Goal: Transaction & Acquisition: Purchase product/service

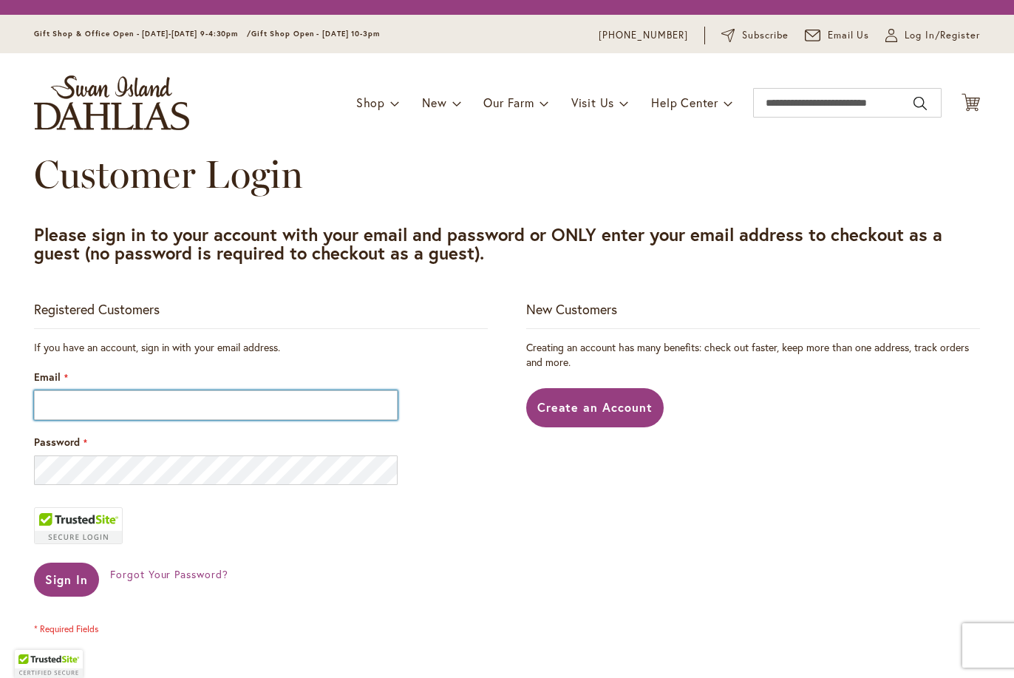
click at [263, 419] on input "Email" at bounding box center [216, 405] width 364 height 30
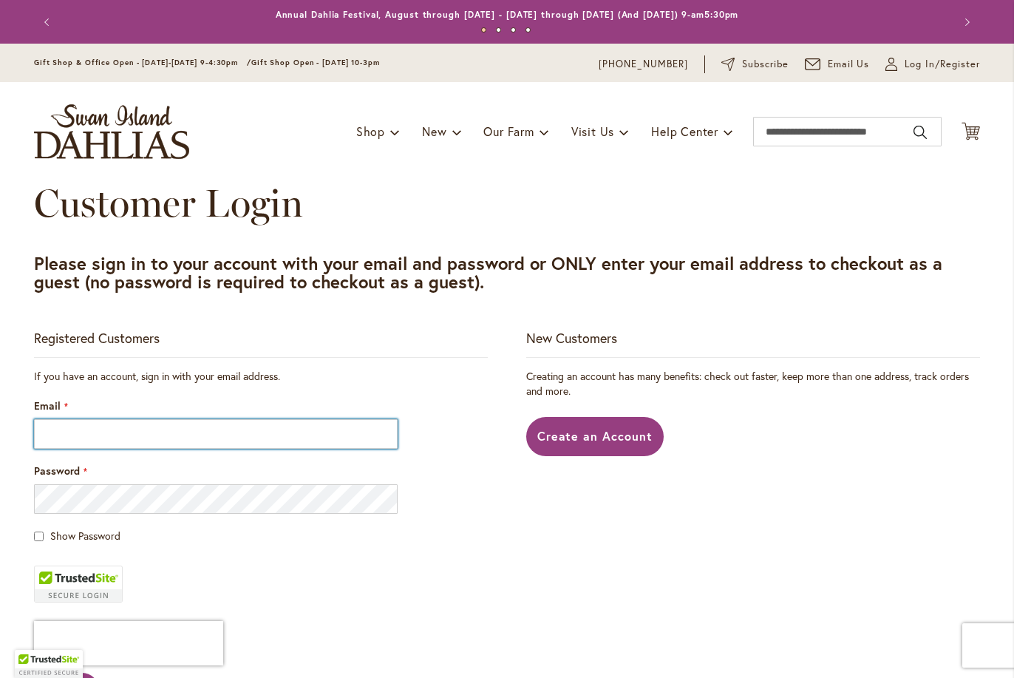
click at [200, 426] on input "Email" at bounding box center [216, 434] width 364 height 30
type input "**********"
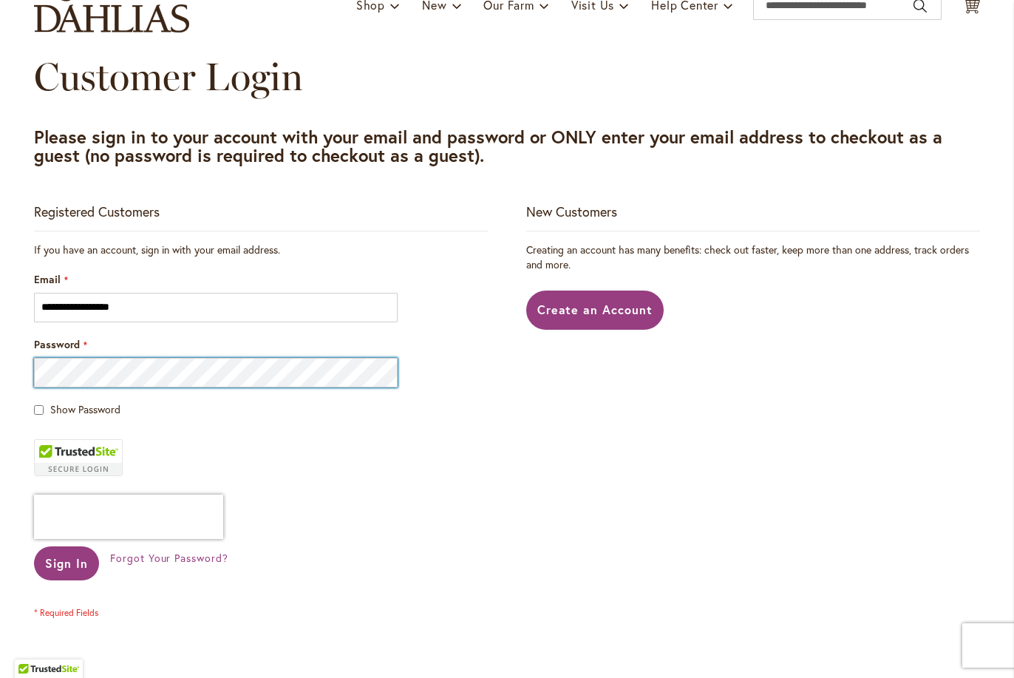
scroll to position [130, 0]
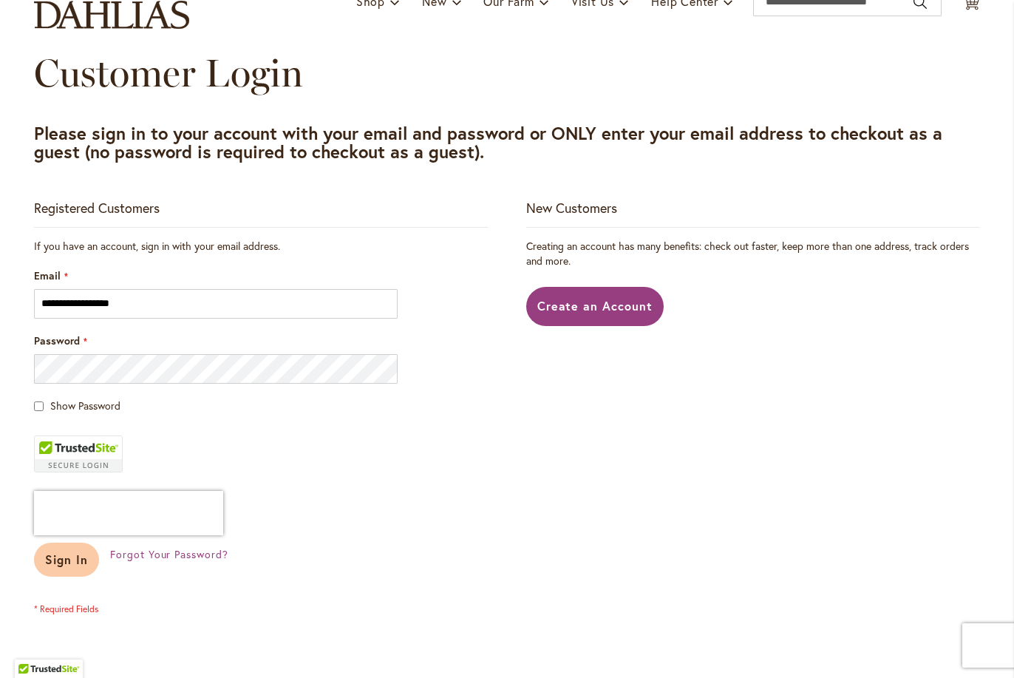
click at [38, 567] on button "Sign In" at bounding box center [66, 559] width 65 height 34
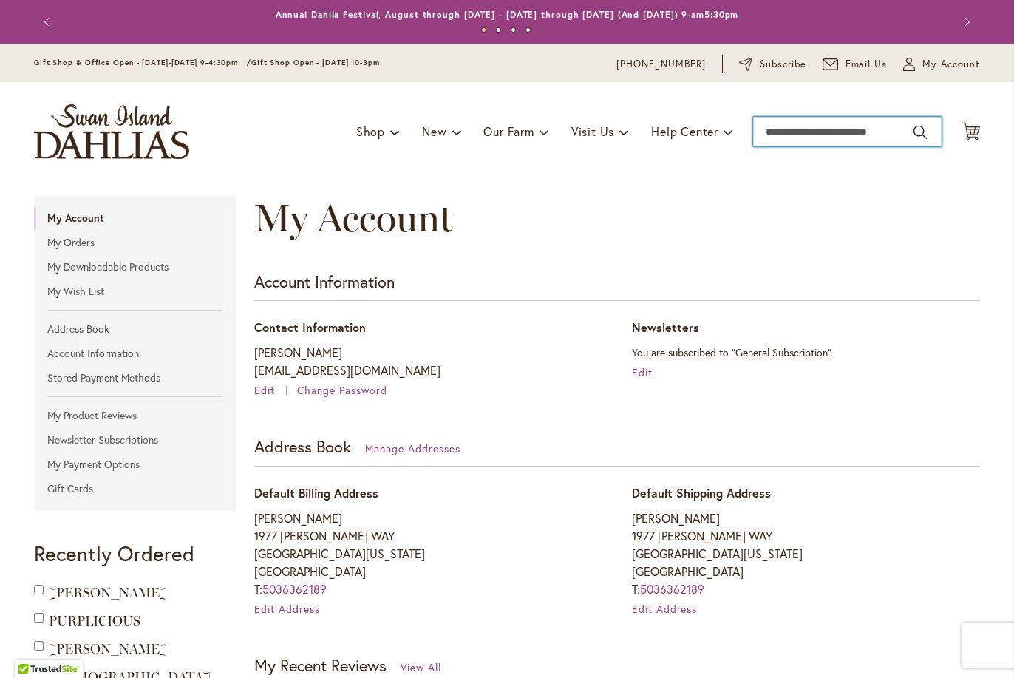
click at [796, 126] on input "Search" at bounding box center [847, 132] width 188 height 30
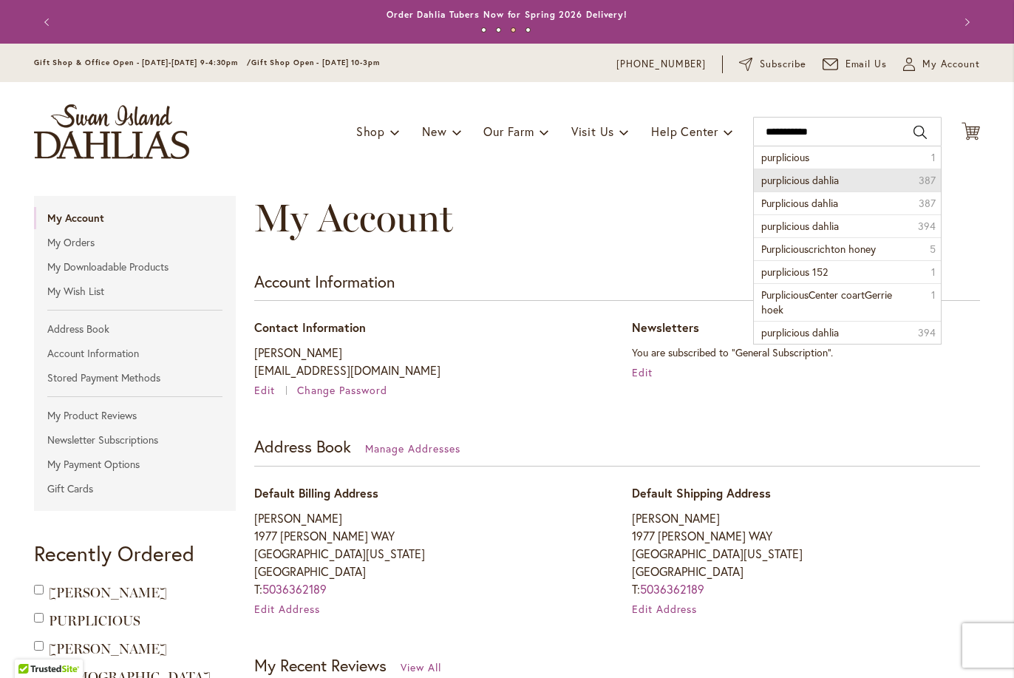
click at [794, 184] on span "purplicious dahlia" at bounding box center [800, 180] width 78 height 14
type input "**********"
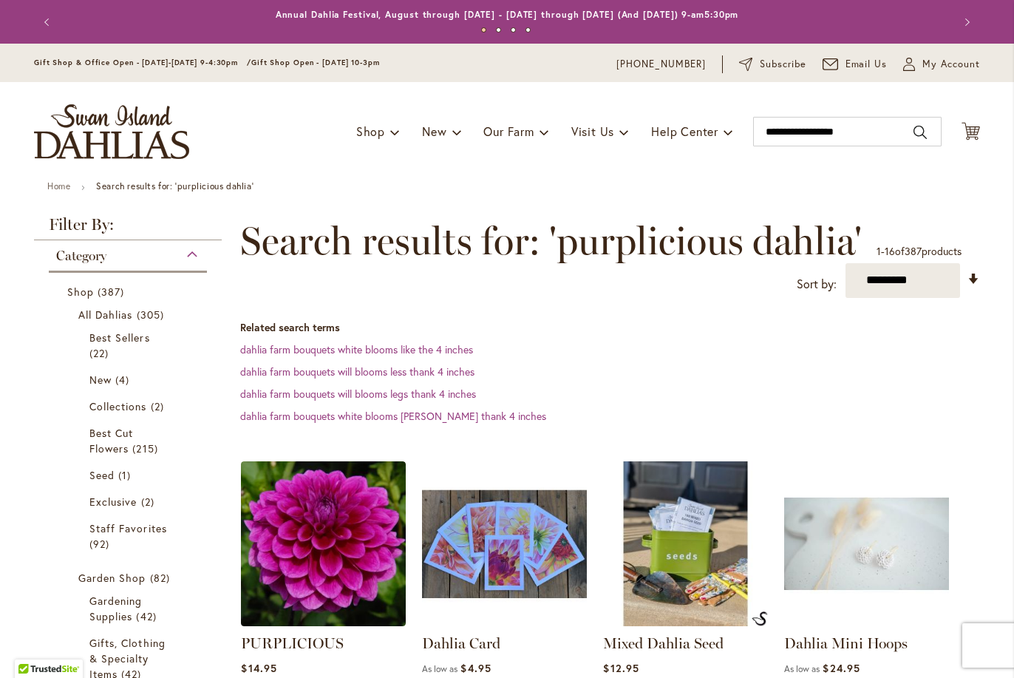
scroll to position [169, 0]
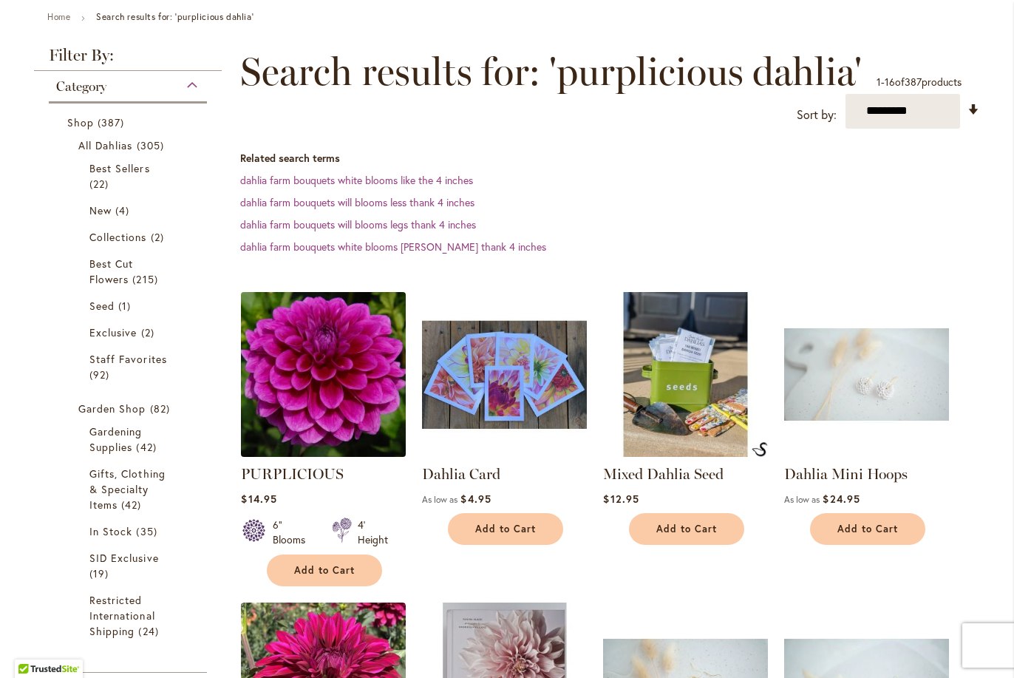
click at [306, 378] on img at bounding box center [323, 373] width 173 height 173
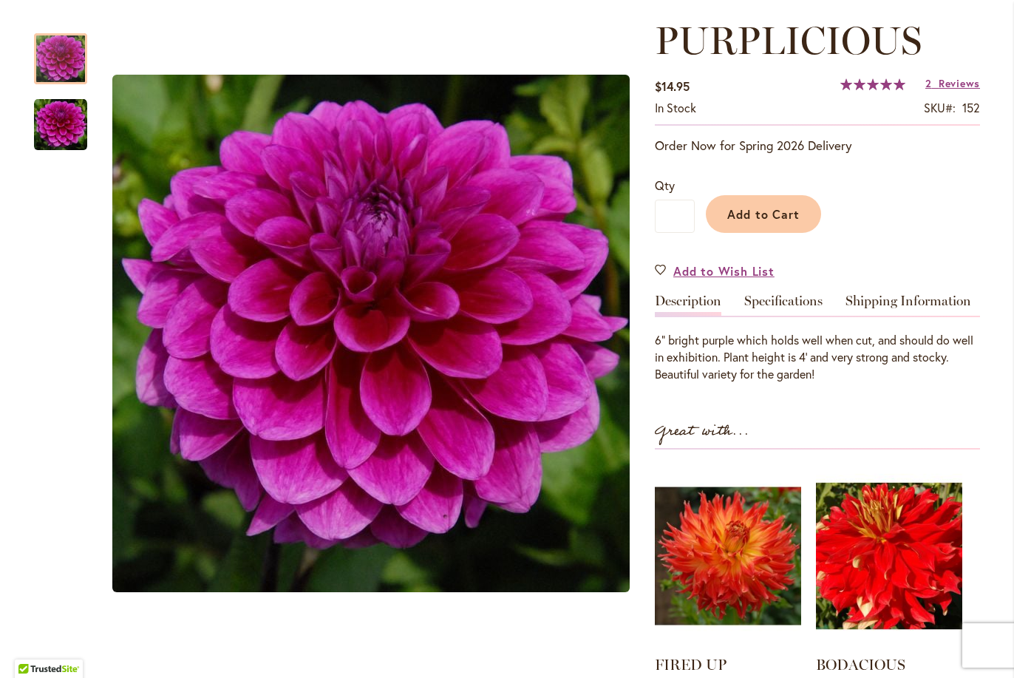
scroll to position [206, 0]
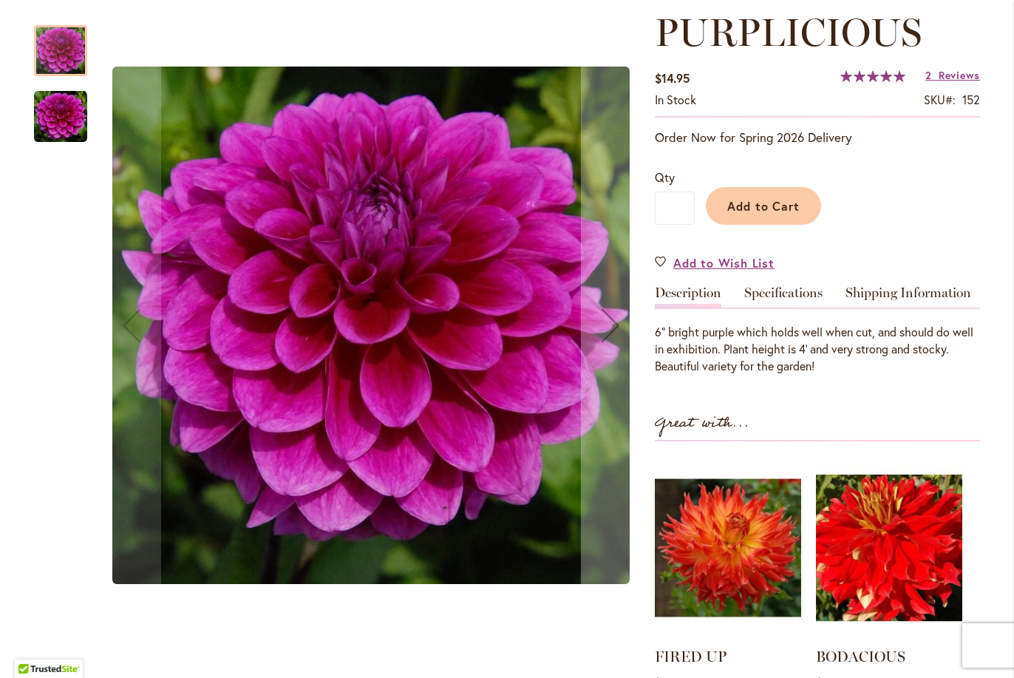
click at [69, 112] on img "PURPLICIOUS" at bounding box center [60, 116] width 53 height 53
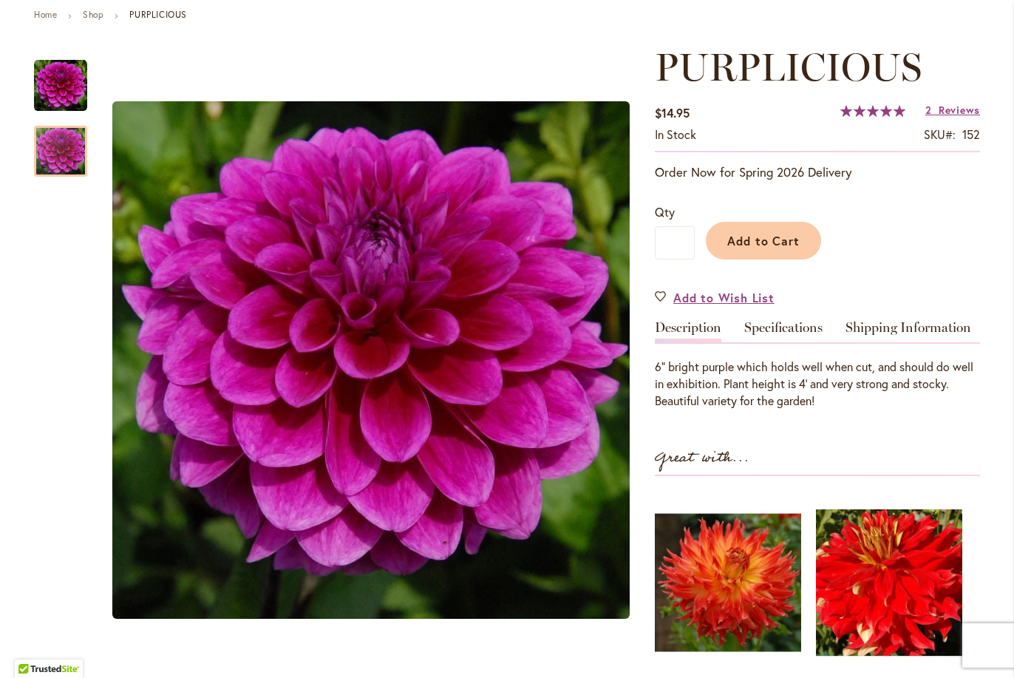
scroll to position [168, 0]
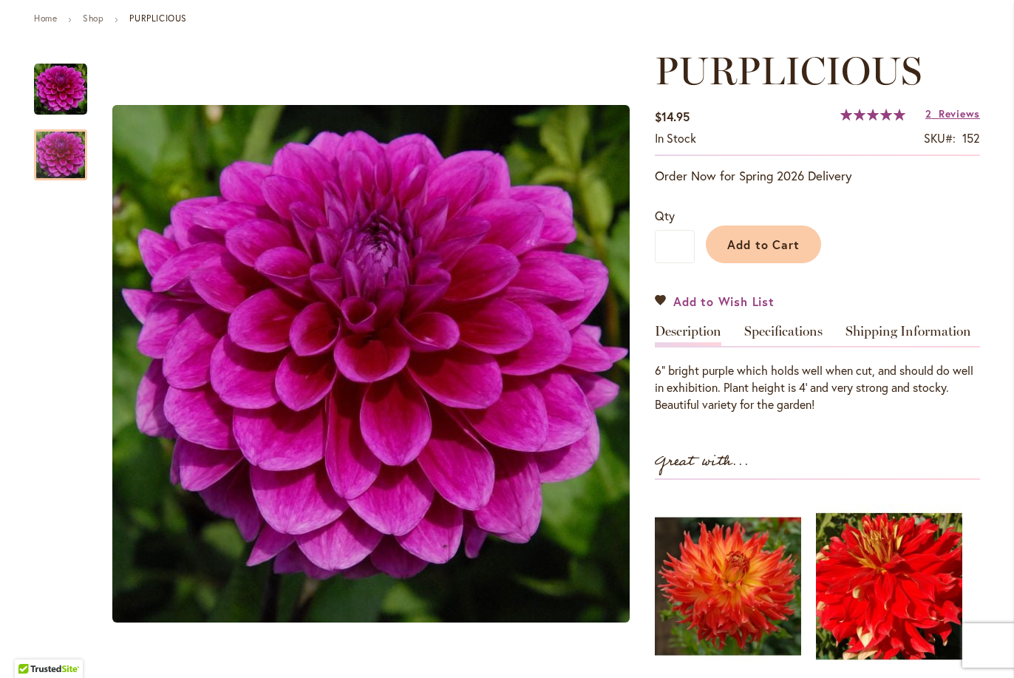
click at [705, 301] on span "Add to Wish List" at bounding box center [723, 301] width 101 height 17
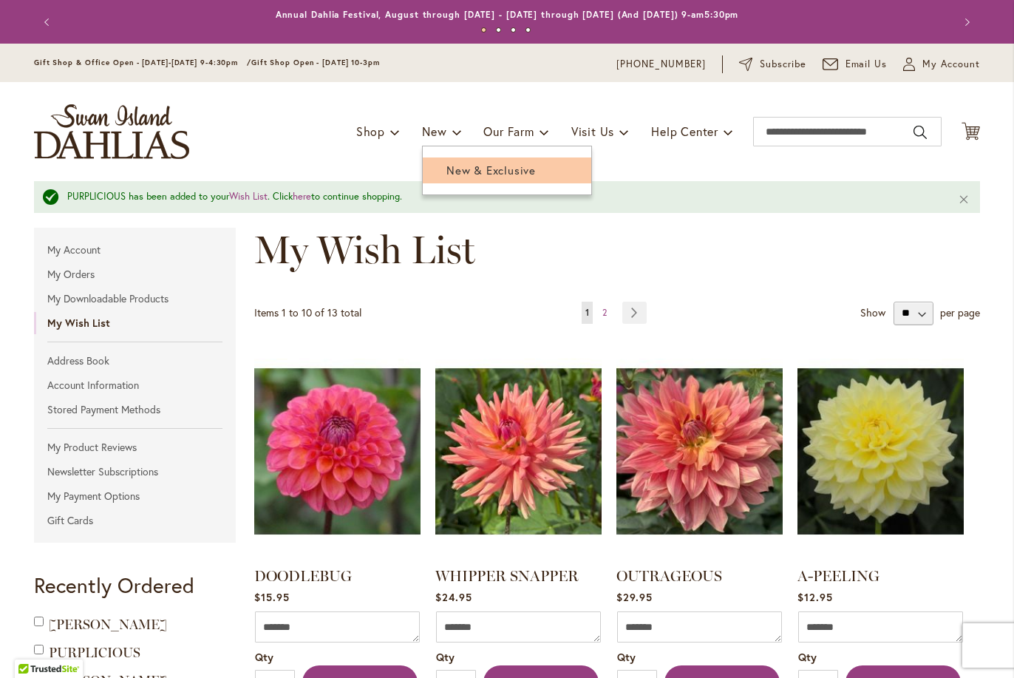
click at [446, 165] on span "New & Exclusive" at bounding box center [490, 170] width 89 height 15
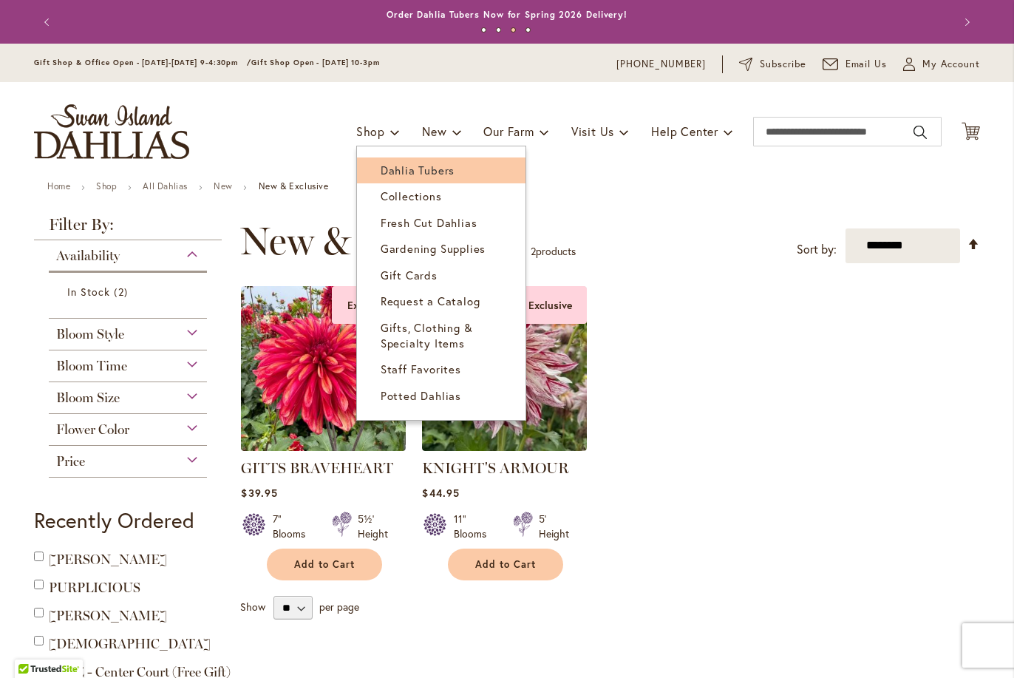
click at [381, 165] on span "Dahlia Tubers" at bounding box center [417, 170] width 74 height 15
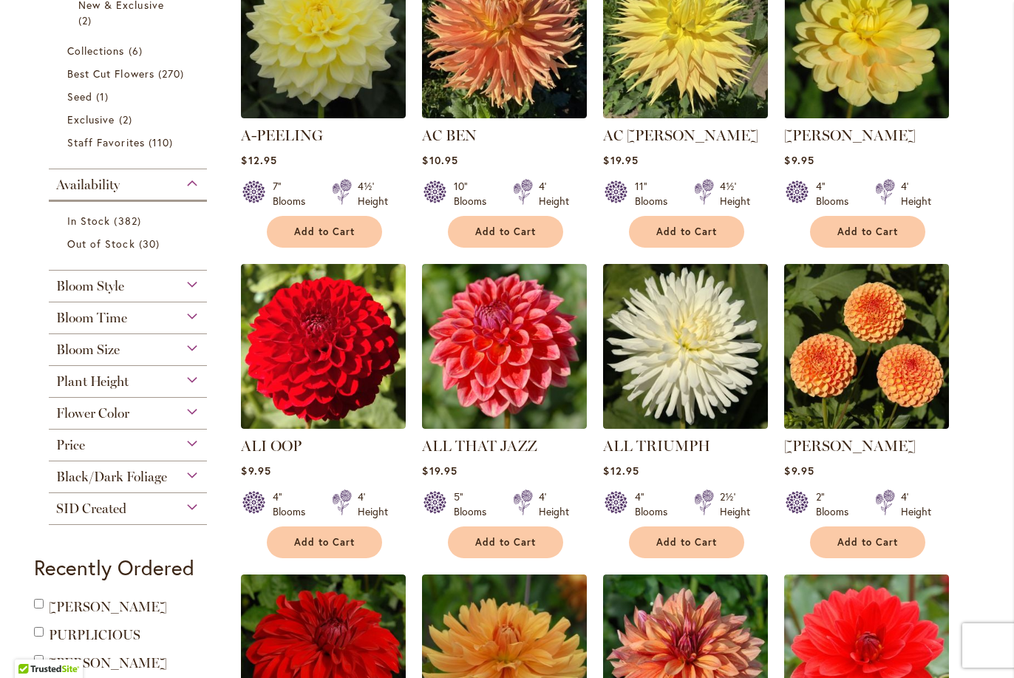
scroll to position [57, 0]
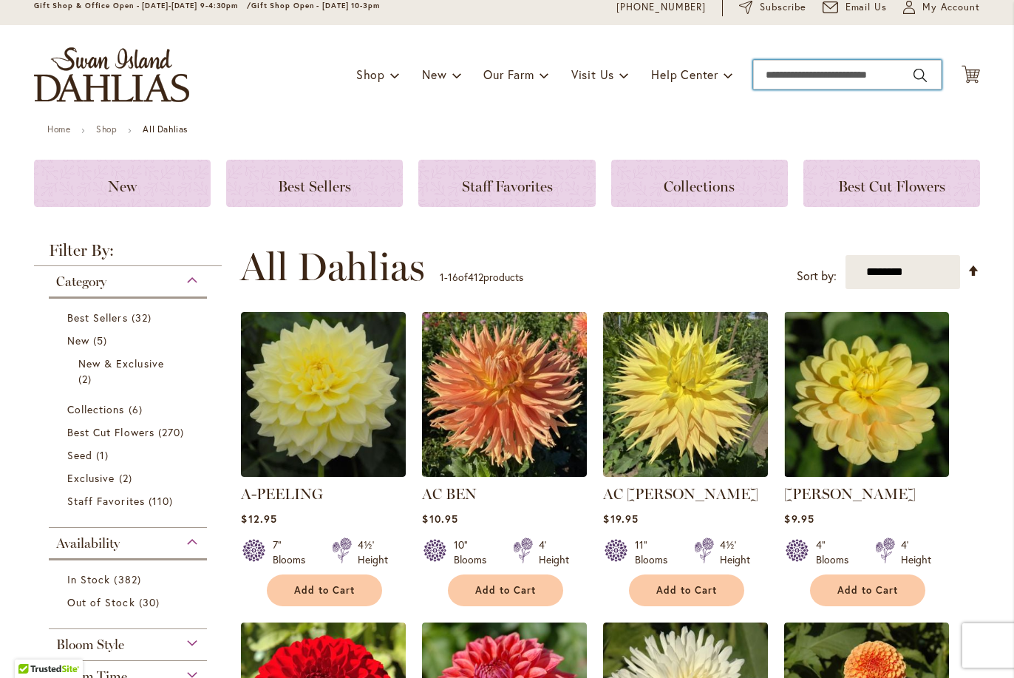
click at [816, 76] on input "Search" at bounding box center [847, 75] width 188 height 30
type input "*"
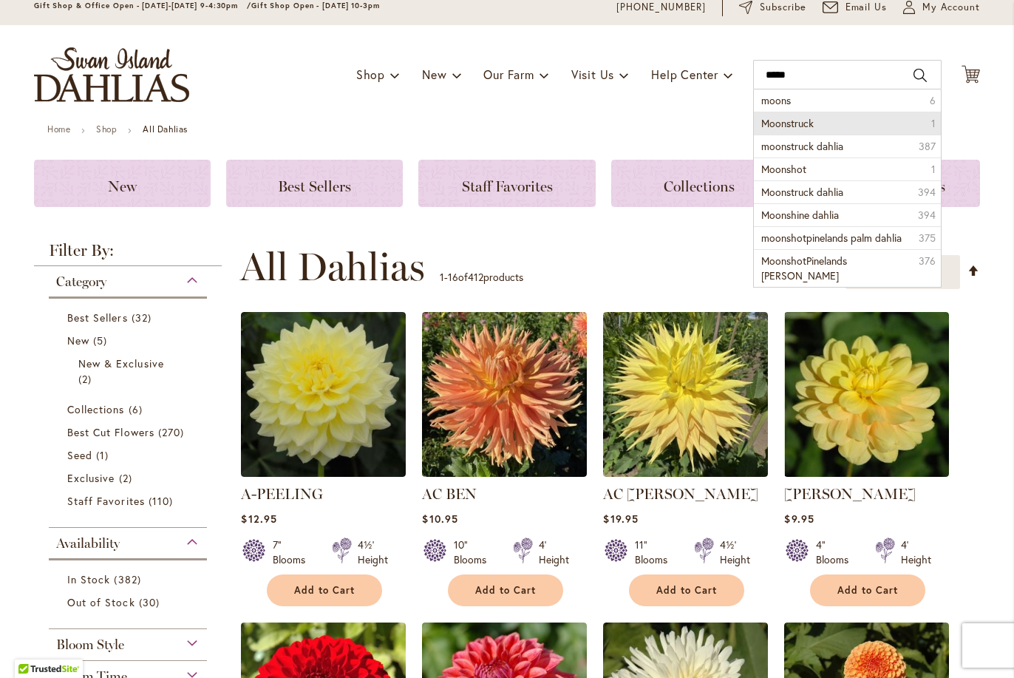
click at [813, 125] on li "Moonstruck 1" at bounding box center [847, 123] width 187 height 23
type input "**********"
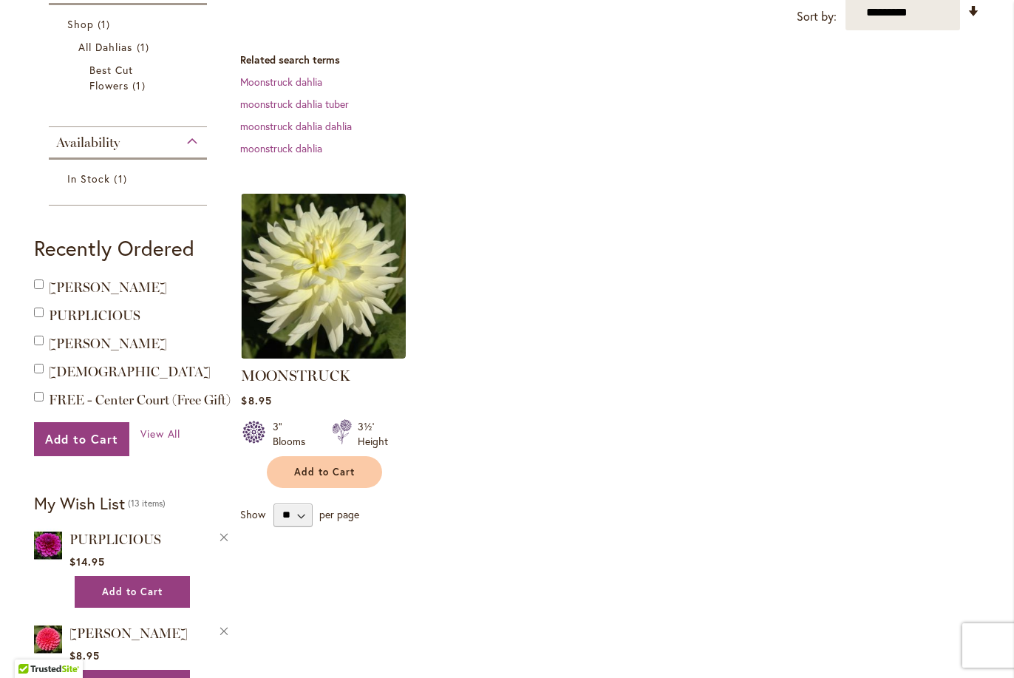
scroll to position [319, 0]
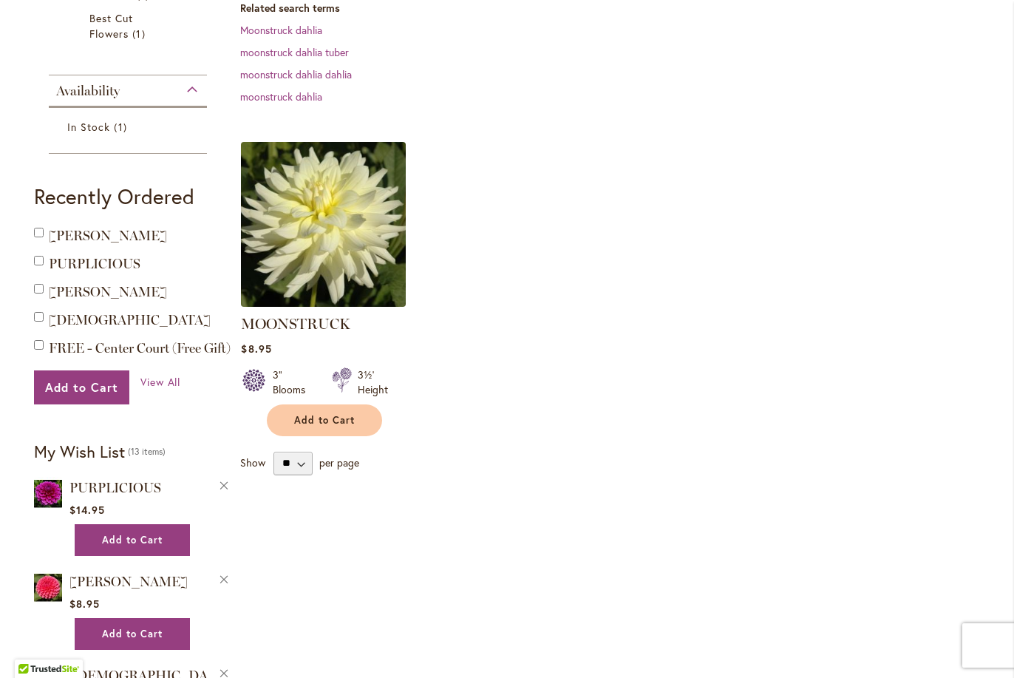
click at [313, 210] on img at bounding box center [323, 223] width 173 height 173
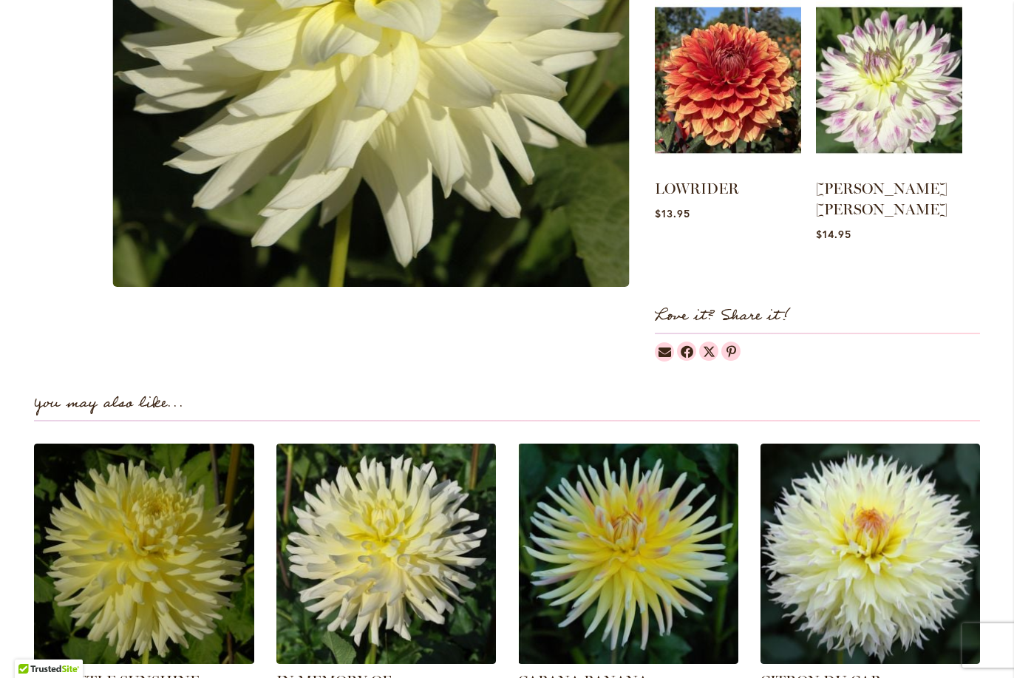
scroll to position [930, 0]
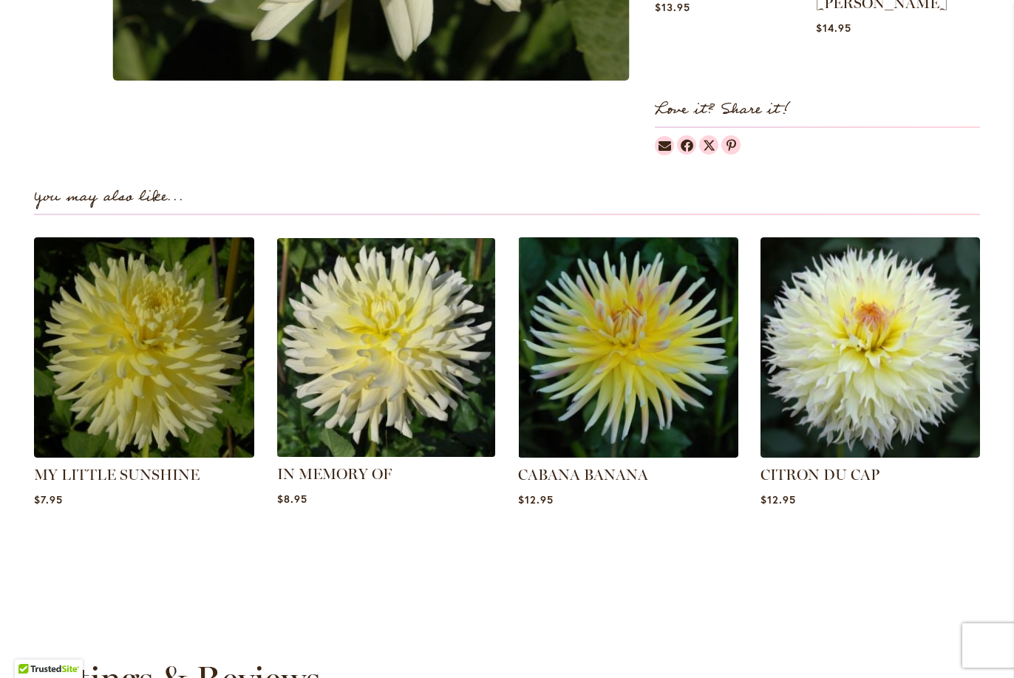
click at [366, 316] on img at bounding box center [385, 347] width 229 height 229
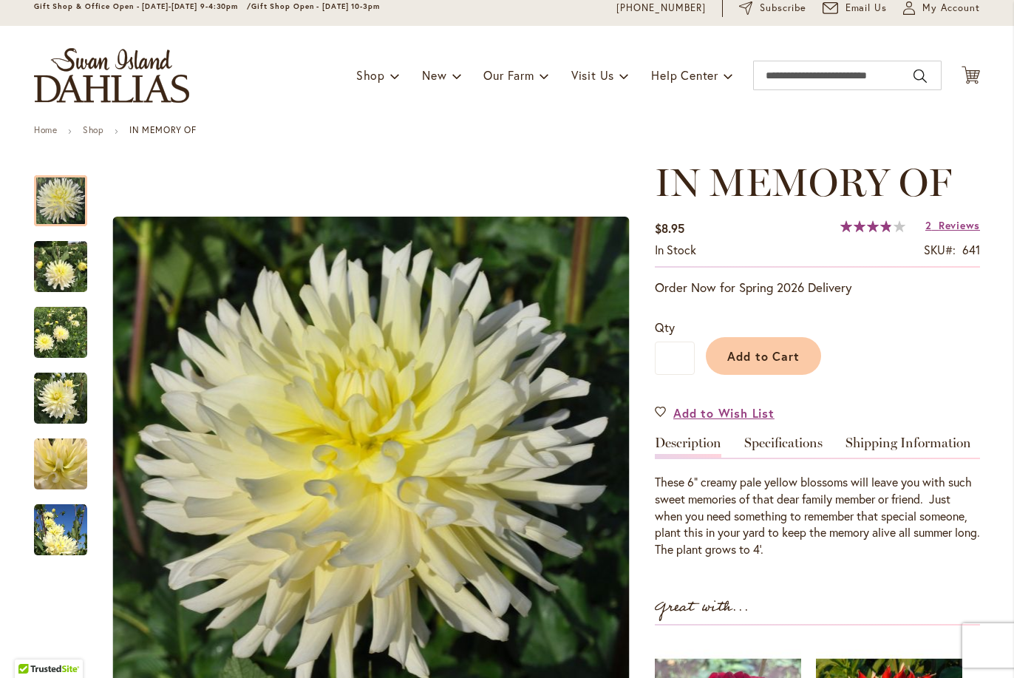
scroll to position [129, 0]
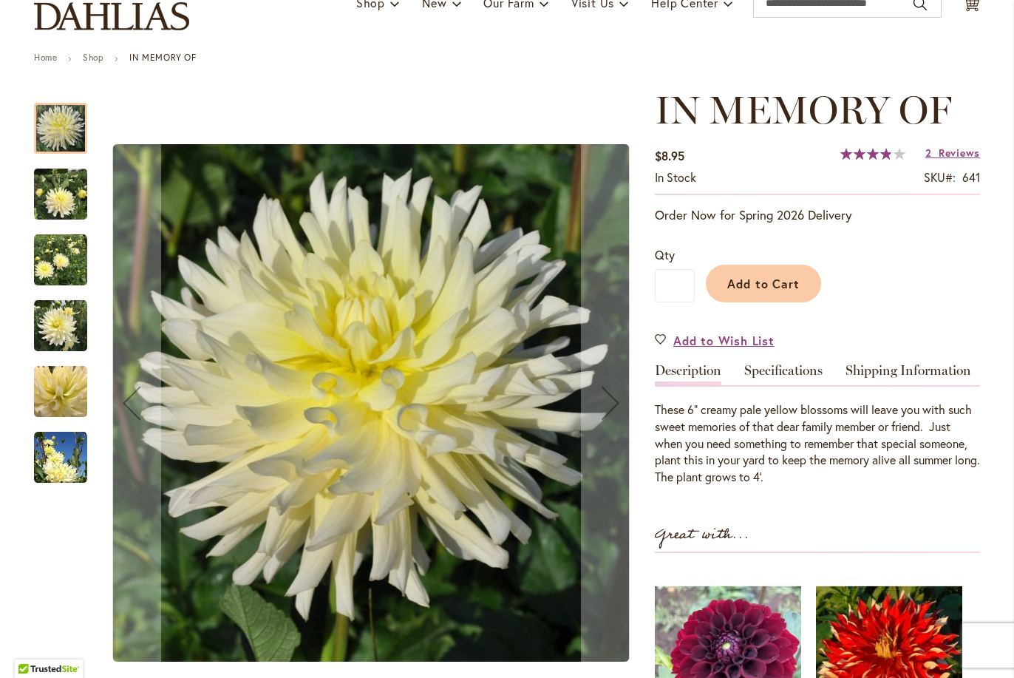
click at [61, 392] on img "IN MEMORY OF" at bounding box center [60, 391] width 53 height 53
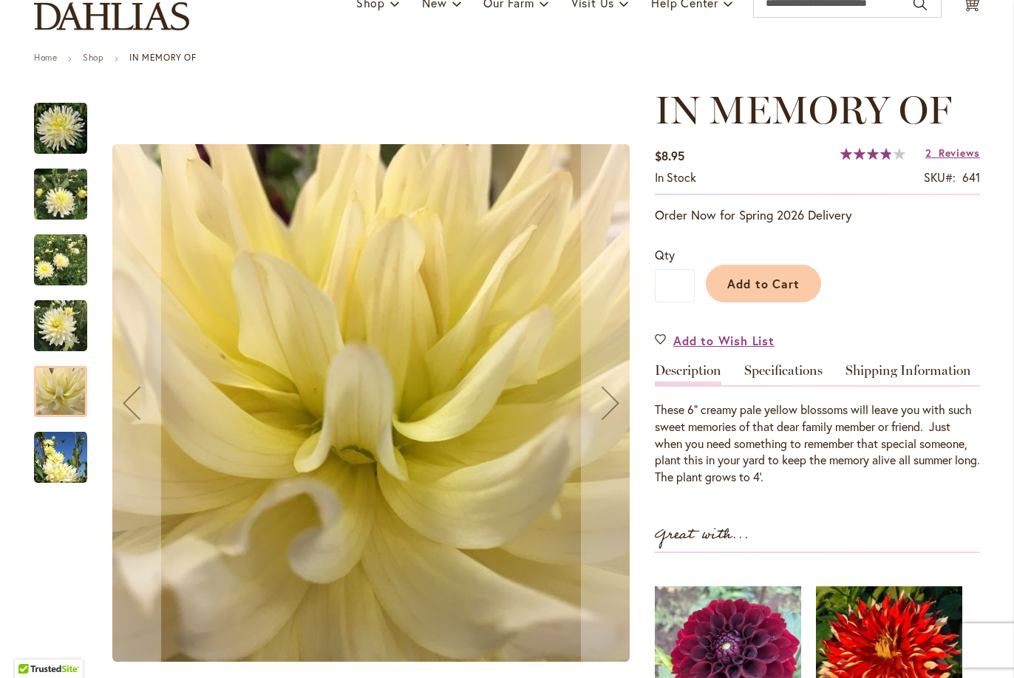
click at [52, 270] on img "IN MEMORY OF" at bounding box center [60, 259] width 53 height 53
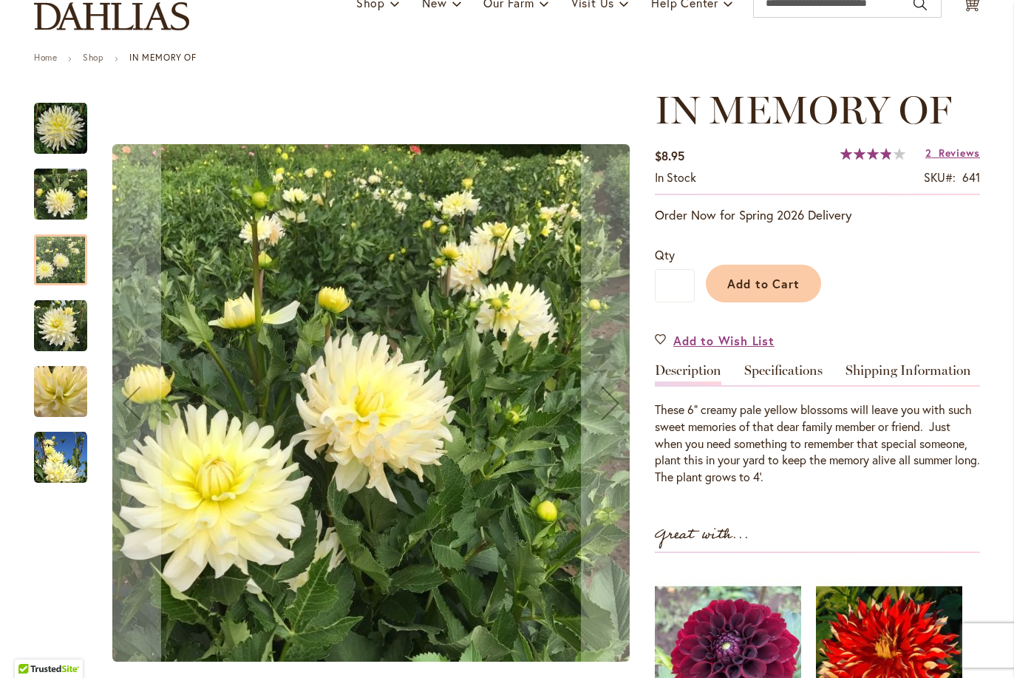
click at [52, 200] on img "IN MEMORY OF" at bounding box center [60, 194] width 53 height 71
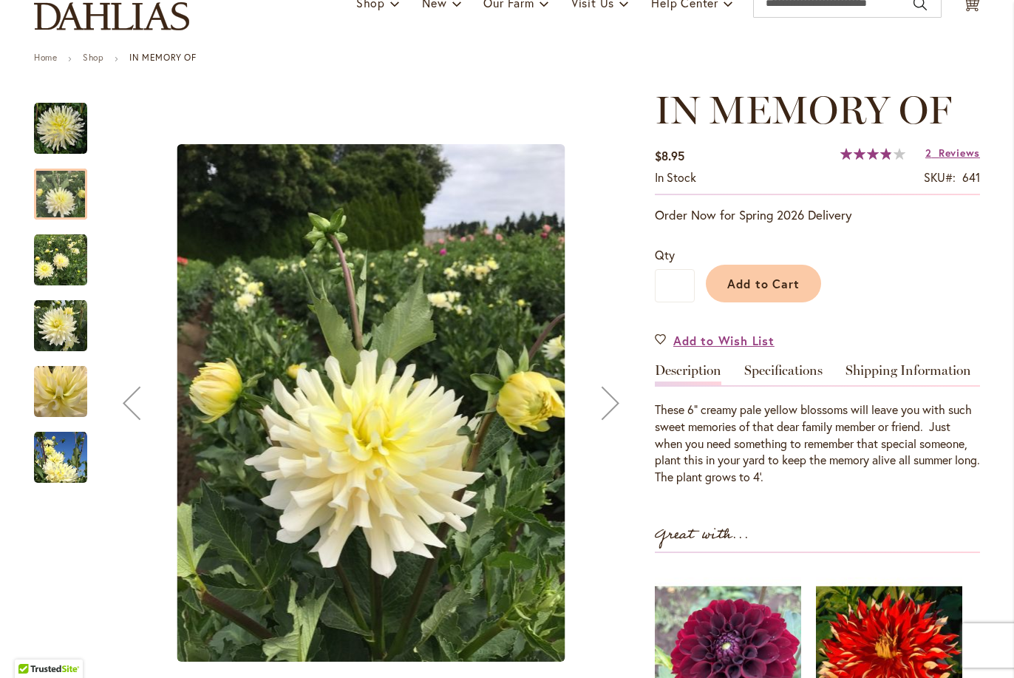
click at [46, 456] on img "IN MEMORY OF" at bounding box center [60, 457] width 53 height 53
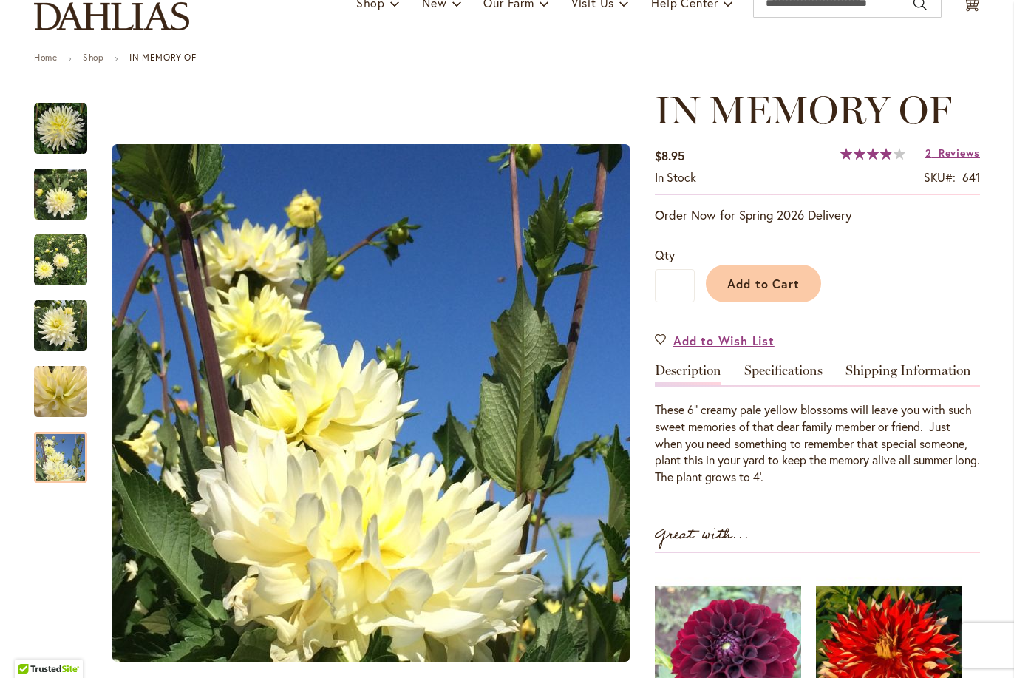
scroll to position [0, 0]
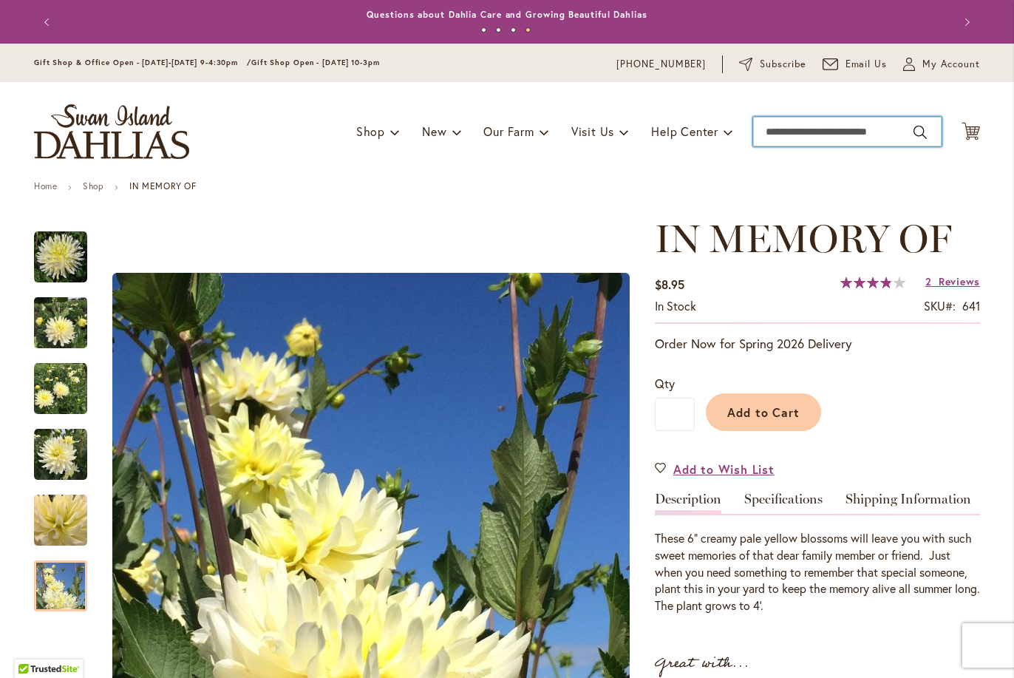
click at [796, 127] on input "Search" at bounding box center [847, 132] width 188 height 30
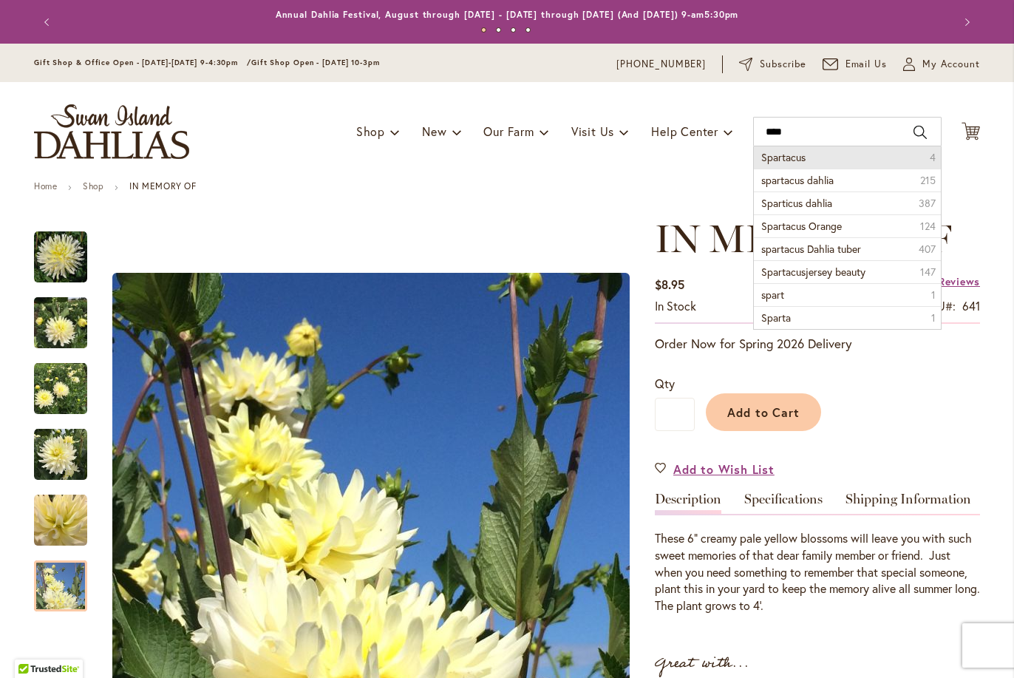
click at [791, 162] on span "Spartacus" at bounding box center [783, 157] width 44 height 14
type input "*********"
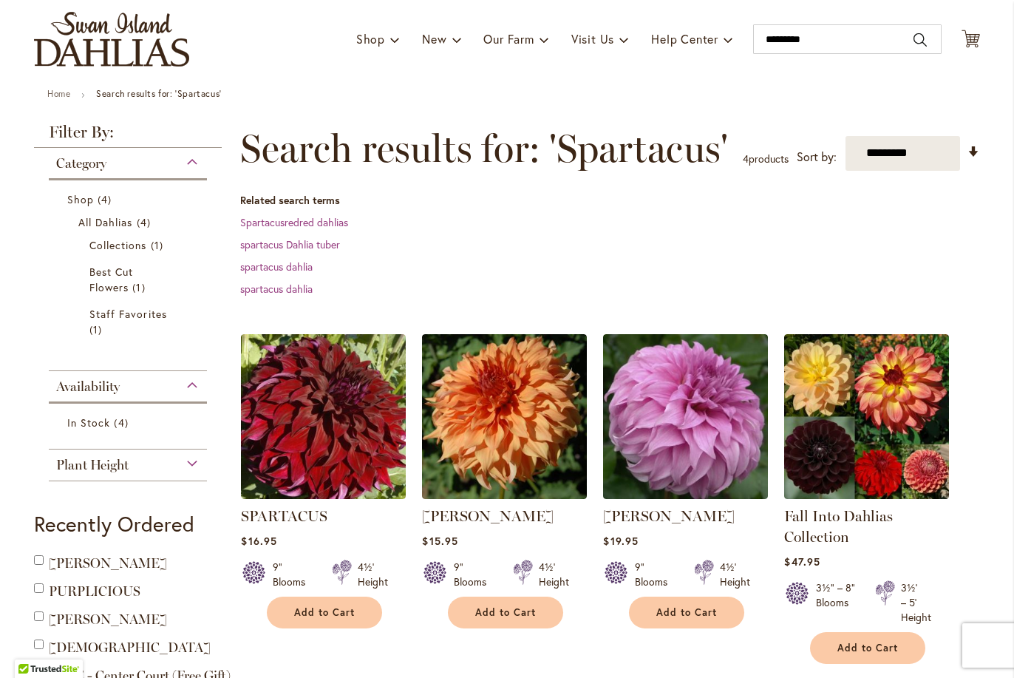
scroll to position [120, 0]
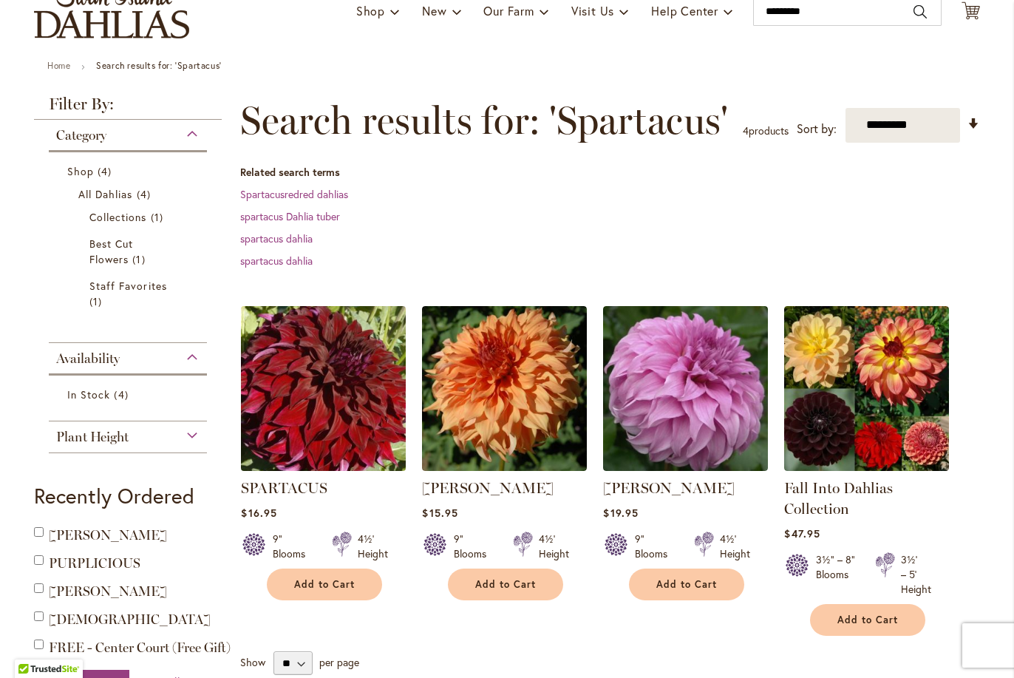
click at [315, 372] on img at bounding box center [323, 387] width 173 height 173
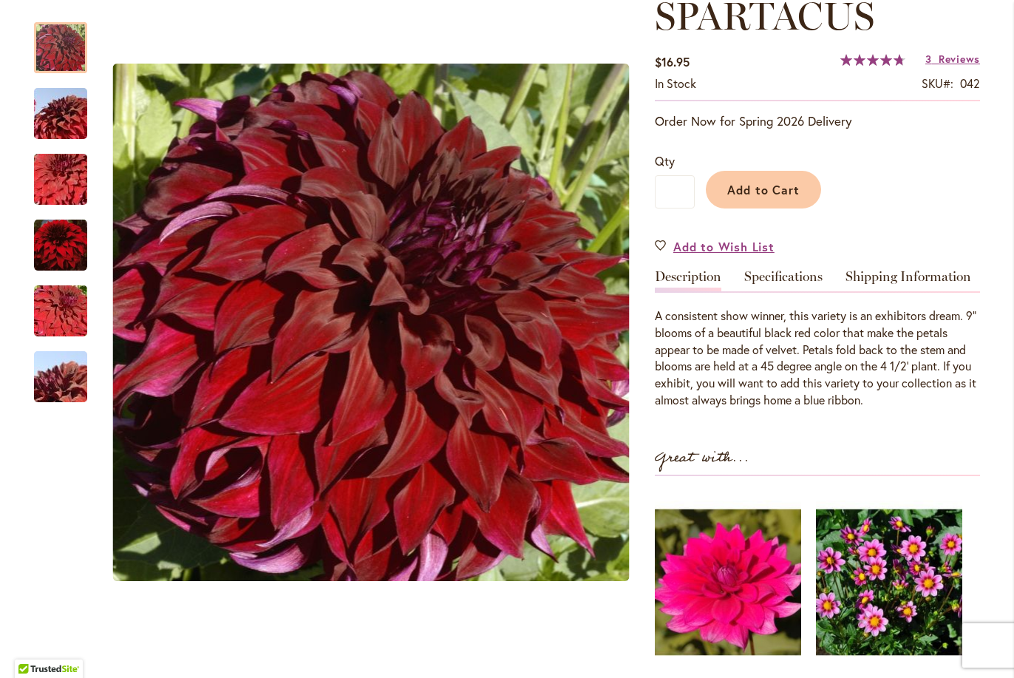
scroll to position [144, 0]
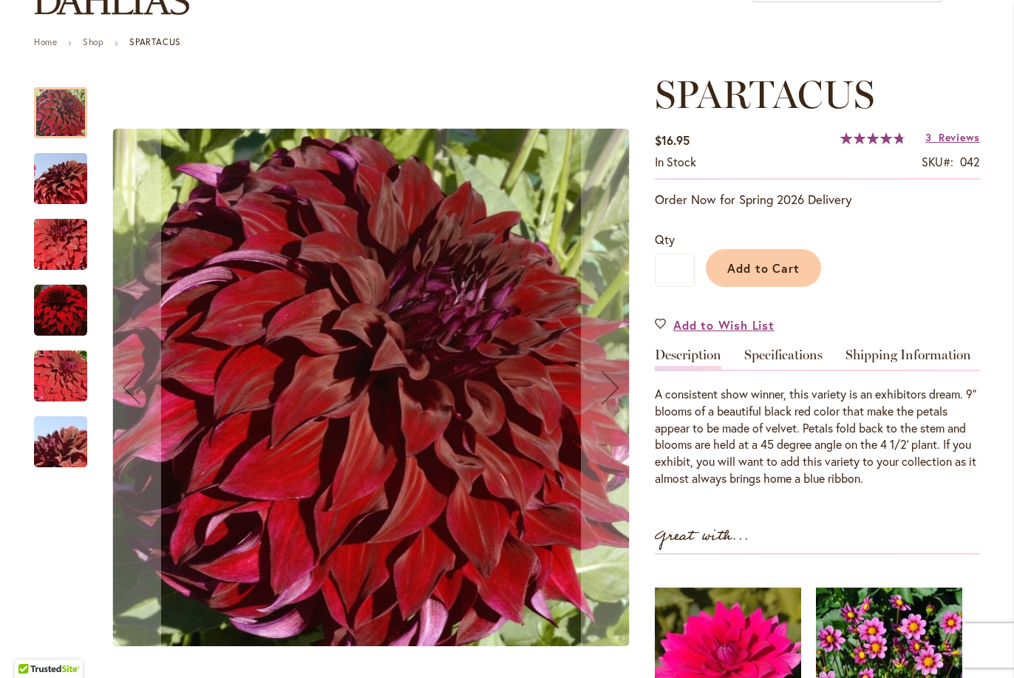
click at [46, 448] on img "Spartacus" at bounding box center [60, 441] width 106 height 71
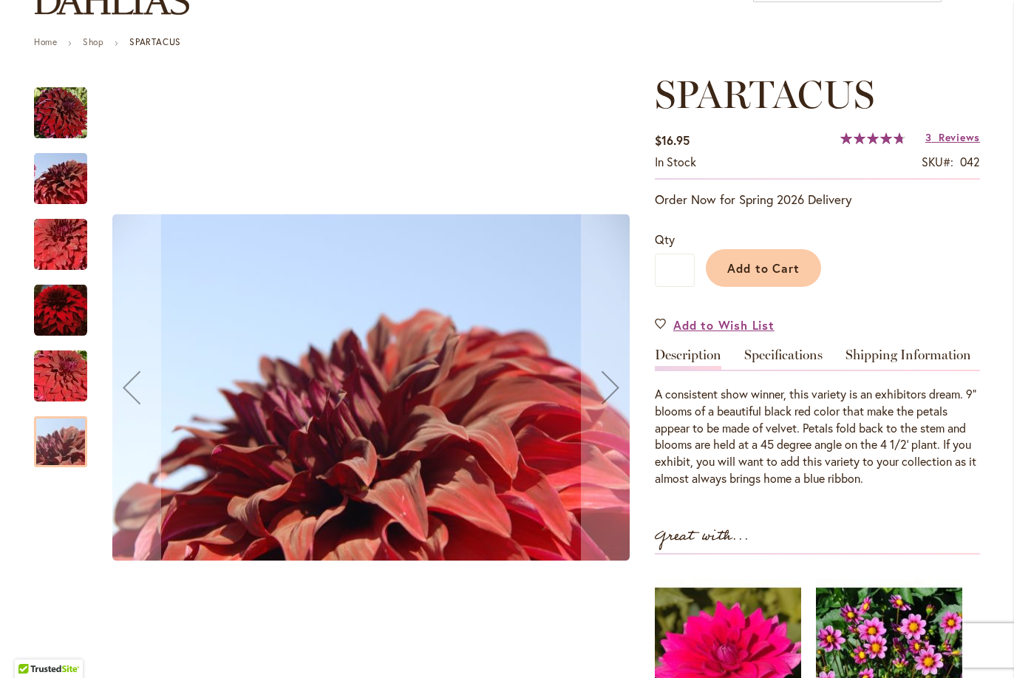
click at [53, 303] on img "Spartacus" at bounding box center [60, 310] width 53 height 54
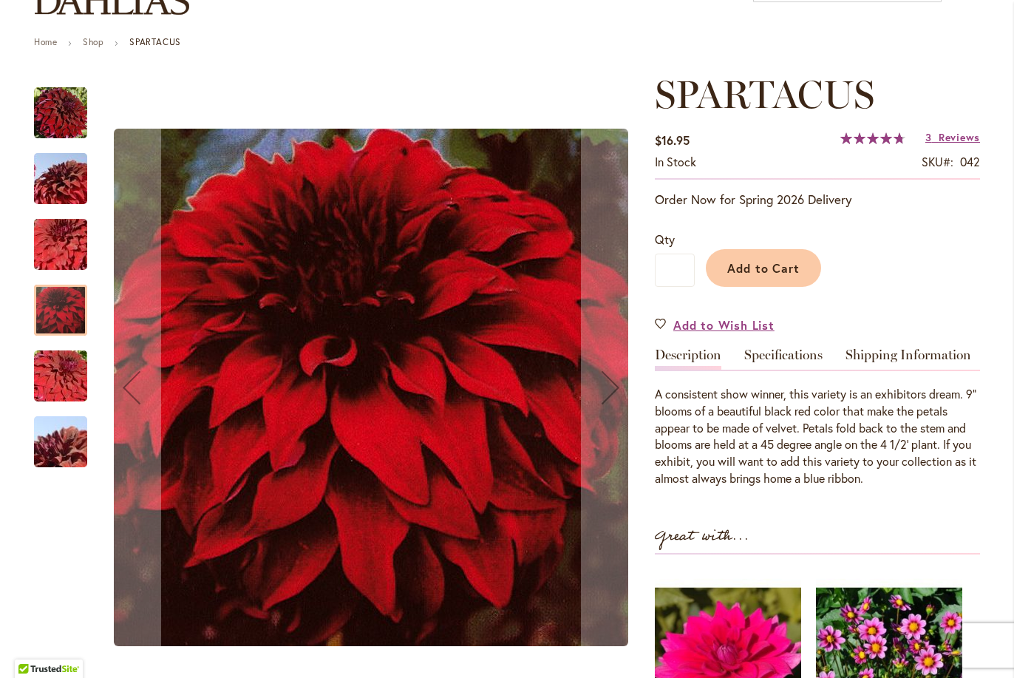
click at [45, 245] on img "Spartacus" at bounding box center [60, 244] width 106 height 71
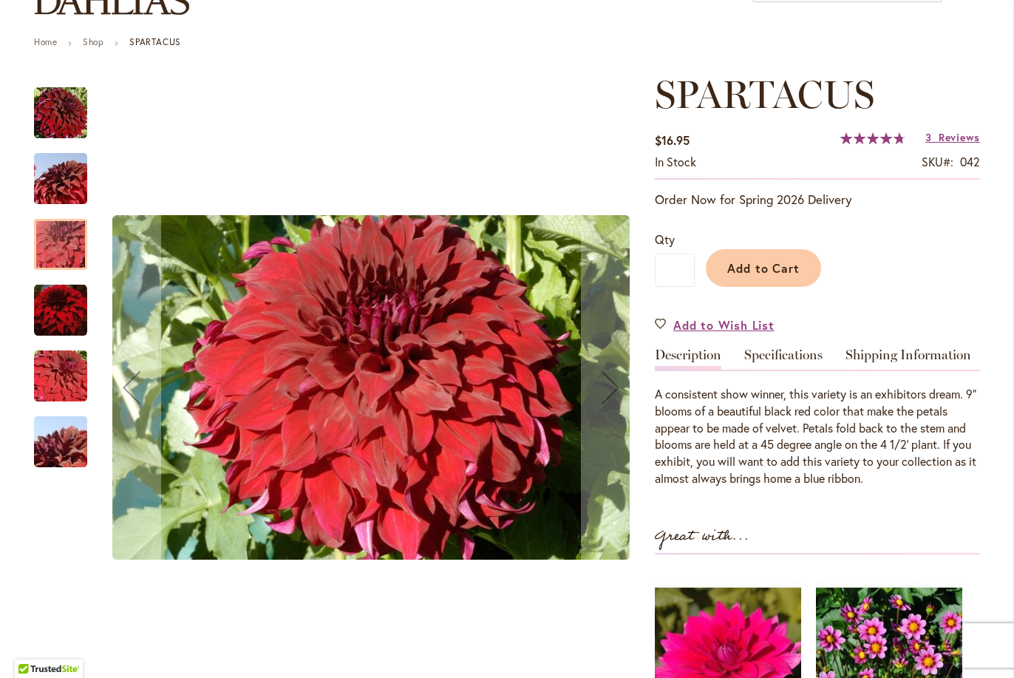
click at [49, 188] on img "Spartacus" at bounding box center [60, 178] width 106 height 71
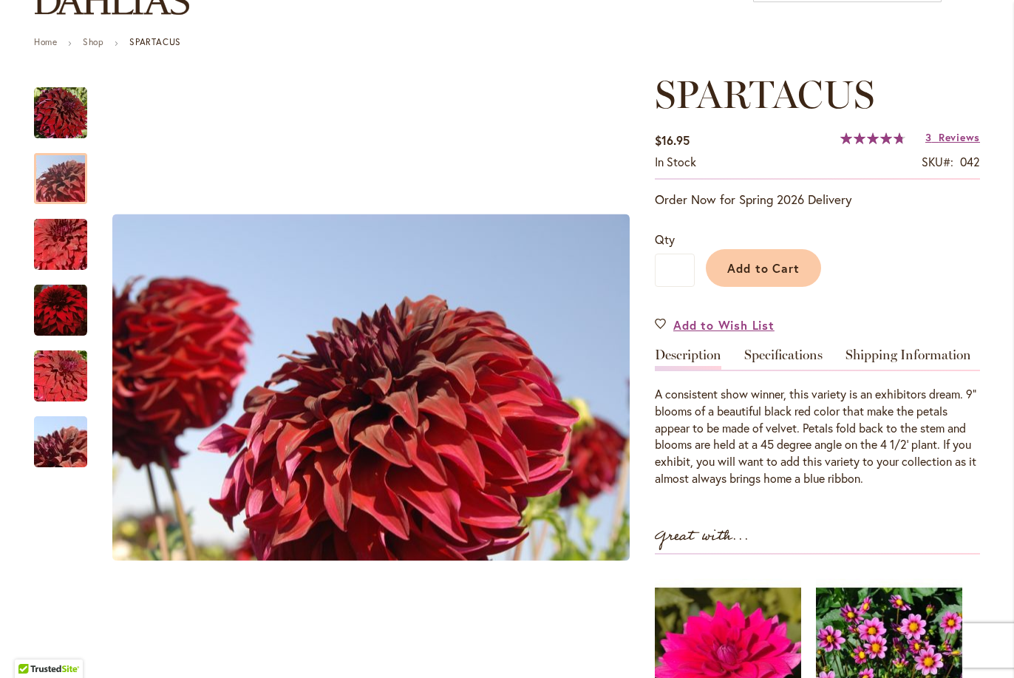
click at [733, 312] on div "SPARTACUS $16.95 In stock SKU 042 Rating: 96 % of 100 3 Reviews Add Your Review…" at bounding box center [817, 496] width 325 height 848
click at [733, 320] on span "Add to Wish List" at bounding box center [723, 324] width 101 height 17
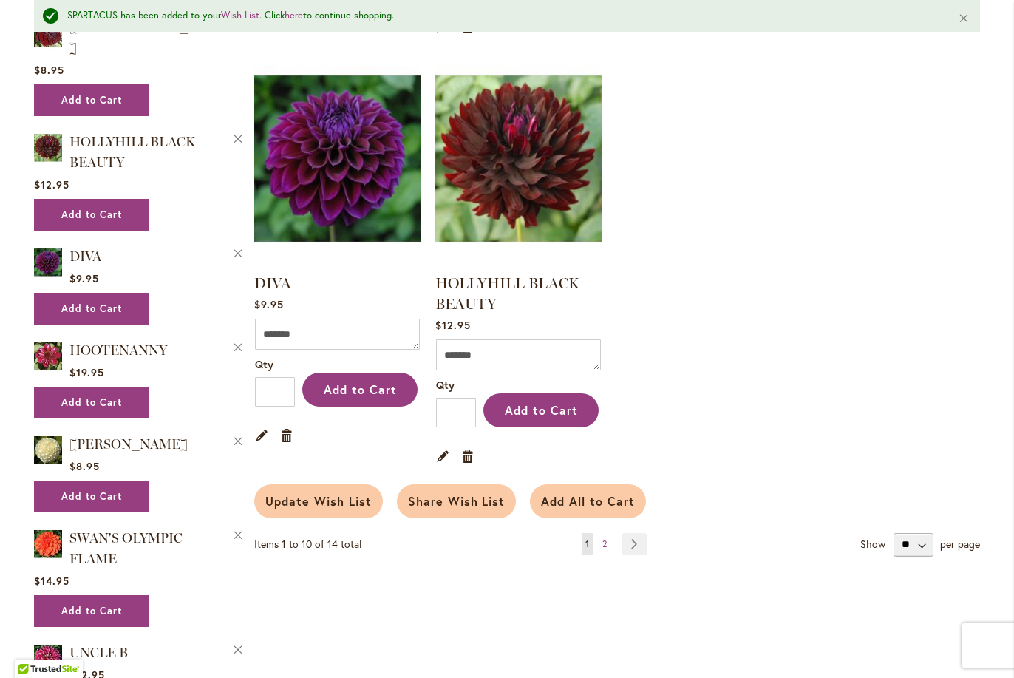
scroll to position [1143, 0]
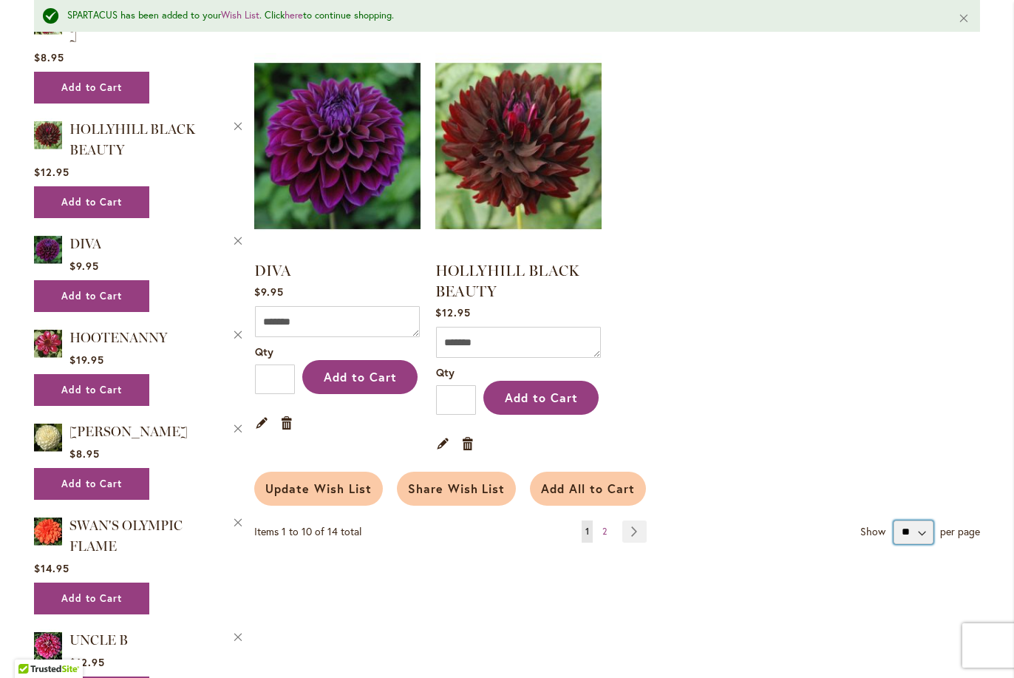
click at [910, 520] on select "** ** **" at bounding box center [913, 532] width 40 height 24
select select "**********"
click at [893, 520] on select "** ** **" at bounding box center [913, 532] width 40 height 24
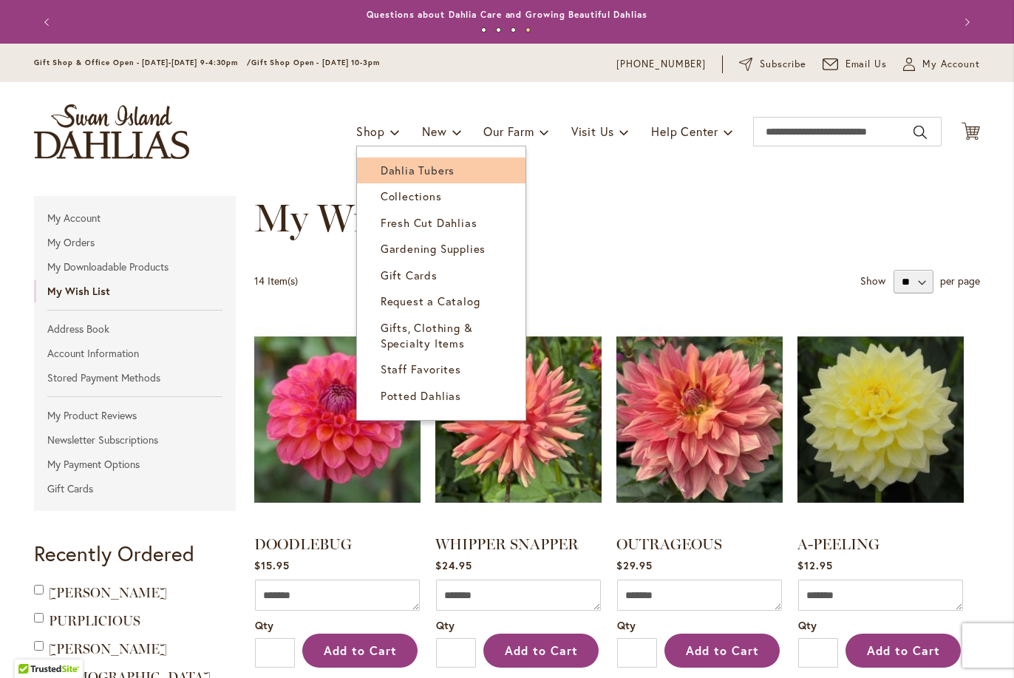
click at [423, 165] on span "Dahlia Tubers" at bounding box center [417, 170] width 74 height 15
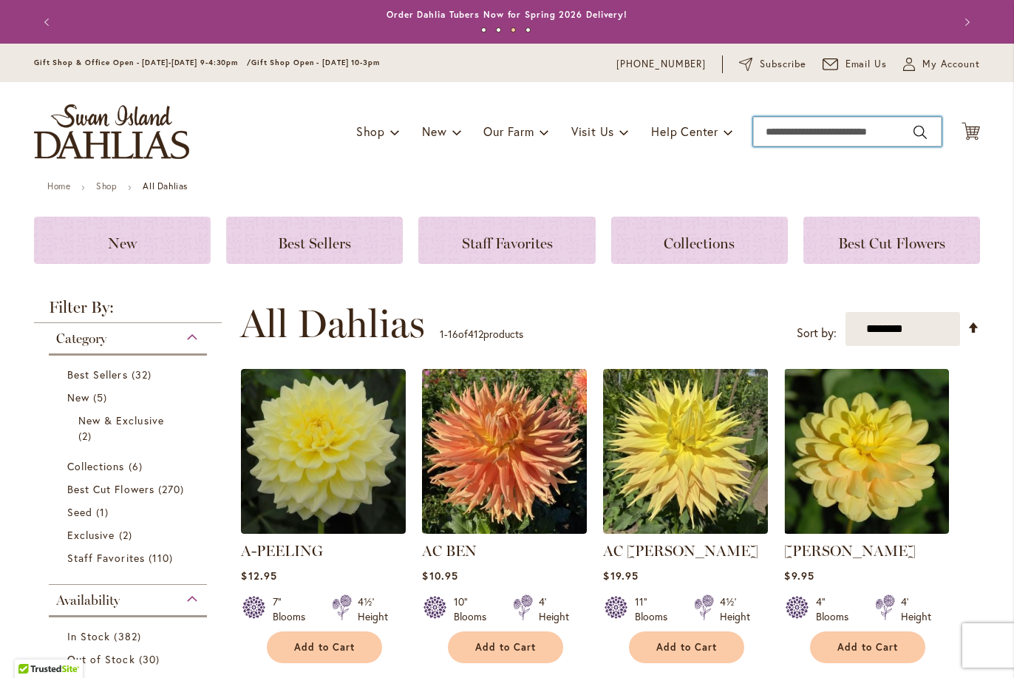
click at [782, 134] on input "Search" at bounding box center [847, 132] width 188 height 30
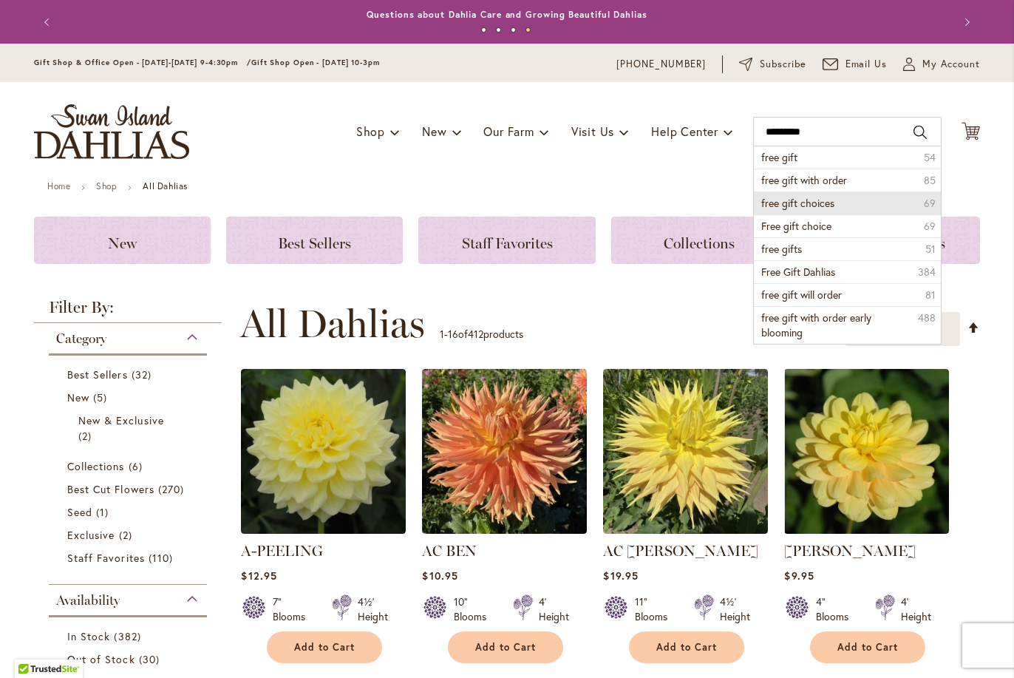
click at [786, 199] on span "free gift choices" at bounding box center [797, 203] width 73 height 14
type input "**********"
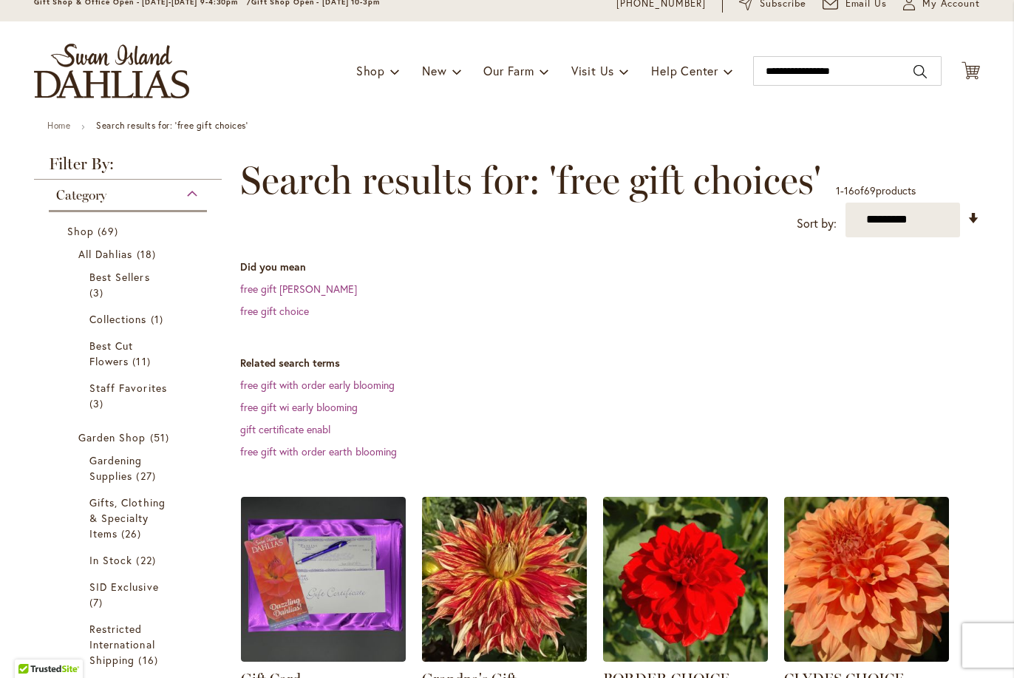
scroll to position [47, 0]
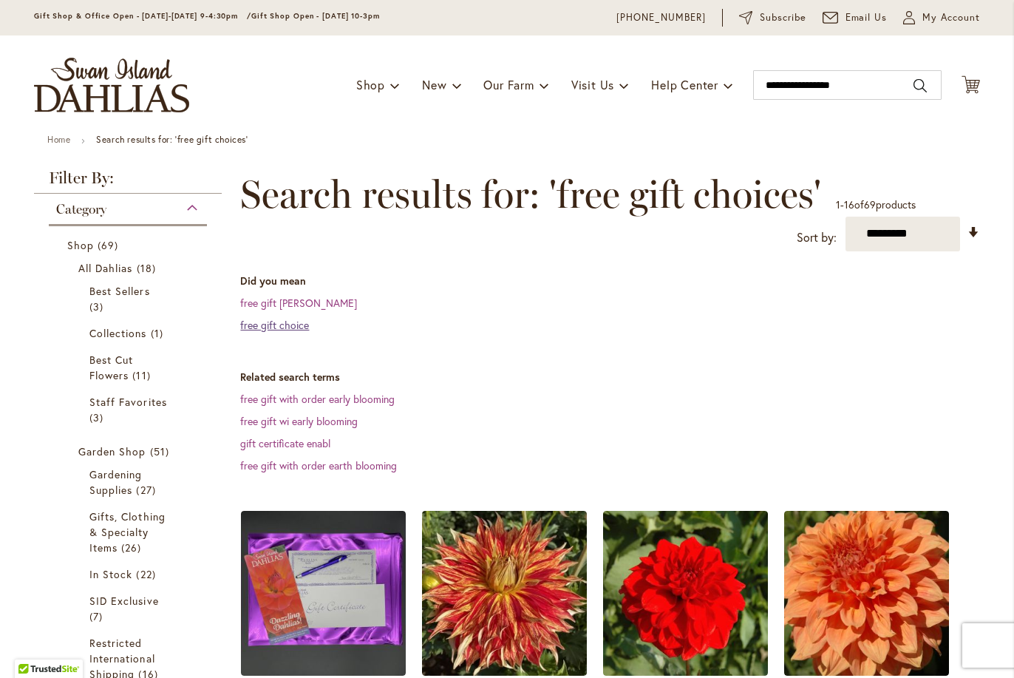
click at [294, 325] on link "free gift choice" at bounding box center [274, 325] width 69 height 14
